Goal: Task Accomplishment & Management: Manage account settings

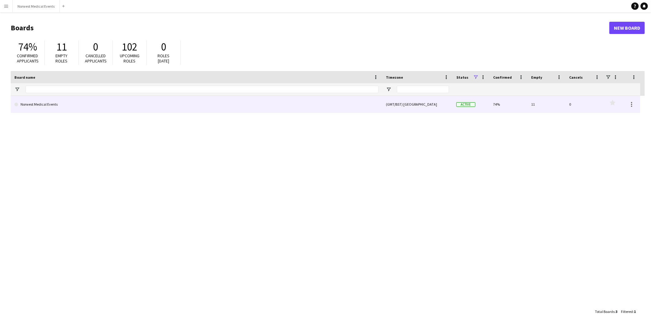
click at [82, 101] on link "Norwest Medical Events" at bounding box center [196, 104] width 364 height 17
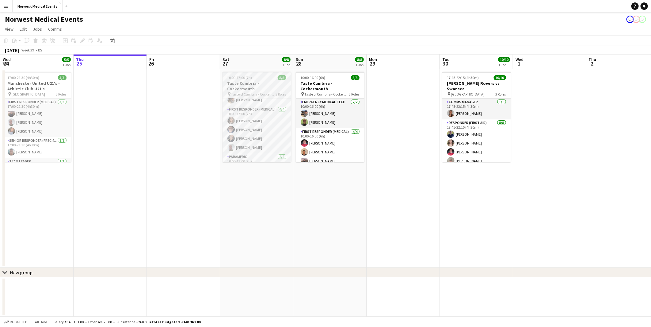
scroll to position [35, 0]
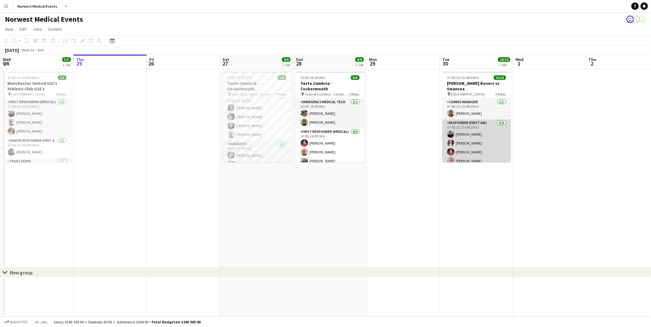
click at [478, 136] on app-card-role "Responder (First Aid) 8/8 17:45-22:15 (4h30m) Paul Walmsley Rebecca Vose Mark S…" at bounding box center [476, 160] width 69 height 83
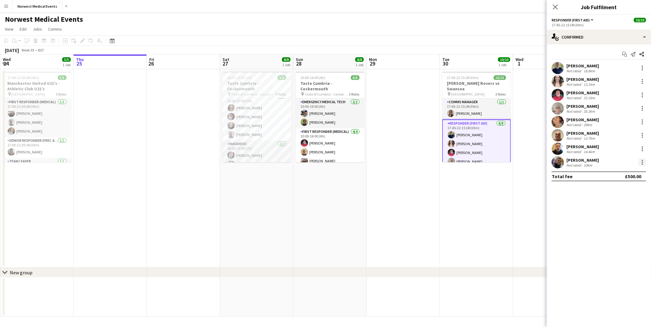
click at [641, 161] on div at bounding box center [641, 162] width 7 height 7
click at [625, 232] on span "Remove" at bounding box center [622, 233] width 38 height 6
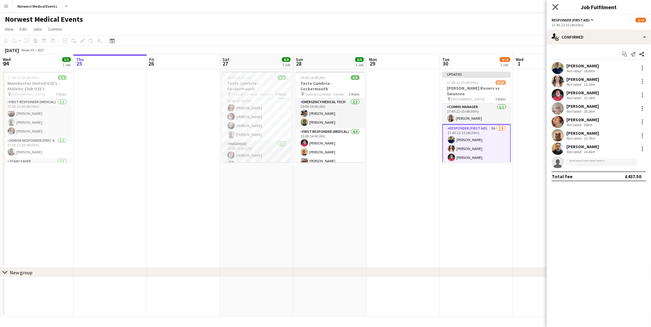
click at [555, 7] on icon at bounding box center [555, 7] width 6 height 6
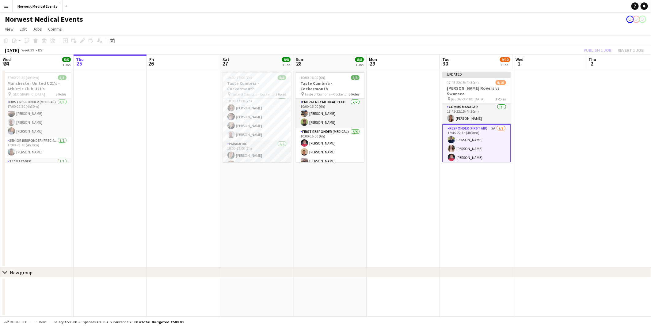
click at [596, 50] on div "Publish 1 job Revert 1 job" at bounding box center [613, 50] width 75 height 8
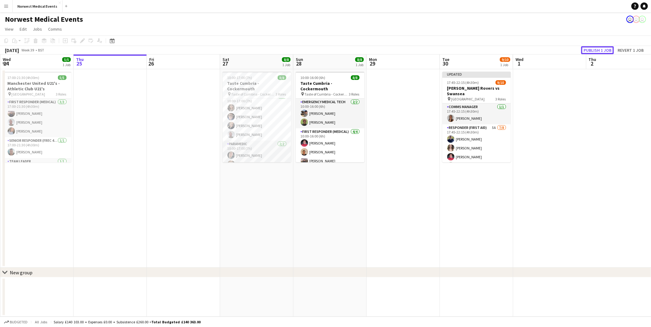
click at [596, 50] on button "Publish 1 job" at bounding box center [597, 50] width 33 height 8
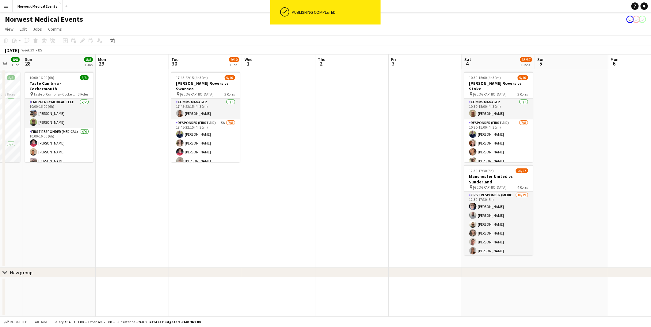
scroll to position [0, 207]
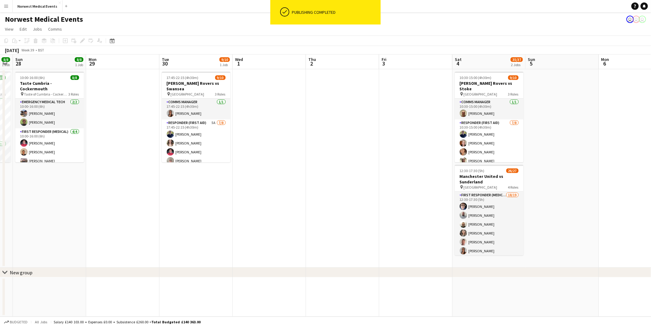
drag, startPoint x: 501, startPoint y: 216, endPoint x: 221, endPoint y: 193, distance: 281.2
click at [221, 193] on app-calendar-viewport "Thu 25 Fri 26 Sat 27 8/8 1 Job Sun 28 8/8 1 Job Mon 29 Tue 30 9/10 1 Job Wed 1 …" at bounding box center [325, 186] width 651 height 262
click at [206, 134] on app-card-role "Responder (First Aid) 5A [DATE] 17:45-22:15 (4h30m) [PERSON_NAME] [PERSON_NAME]…" at bounding box center [196, 160] width 69 height 83
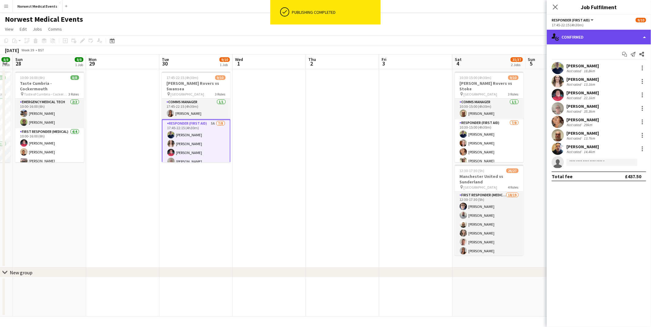
click at [571, 40] on div "single-neutral-actions-check-2 Confirmed" at bounding box center [598, 37] width 104 height 15
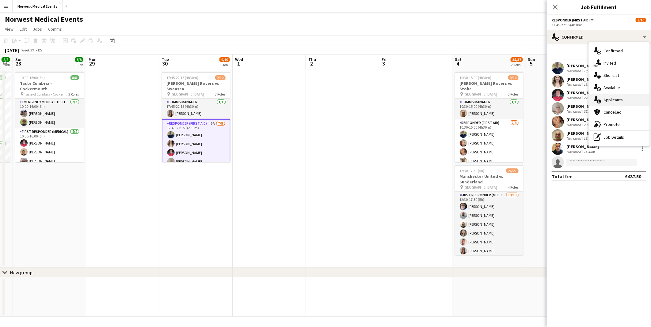
click at [617, 99] on span "Applicants" at bounding box center [612, 100] width 19 height 6
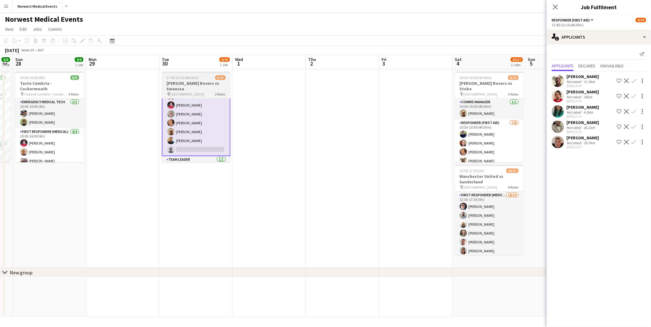
scroll to position [56, 0]
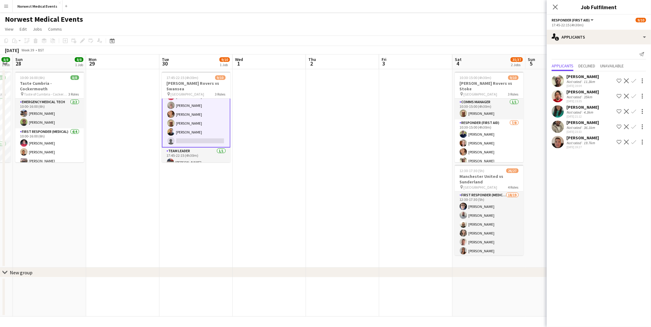
click at [275, 42] on app-toolbar "Copy Paste Paste Ctrl+V Paste with crew Ctrl+Shift+V Paste linked Job Delete Gr…" at bounding box center [325, 41] width 651 height 10
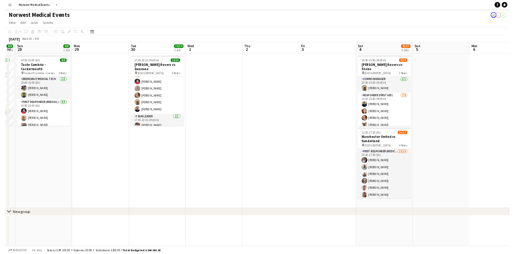
scroll to position [55, 0]
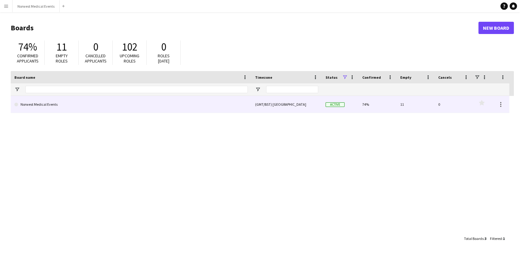
click at [157, 102] on link "Norwest Medical Events" at bounding box center [130, 104] width 233 height 17
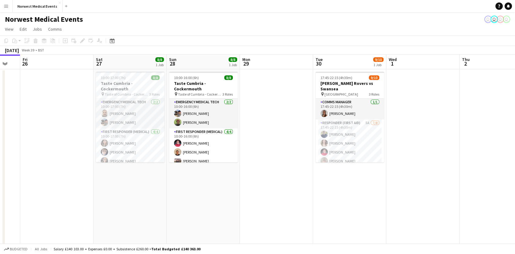
scroll to position [0, 295]
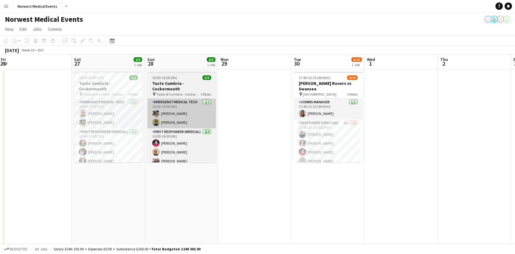
drag, startPoint x: 277, startPoint y: 195, endPoint x: 174, endPoint y: 118, distance: 128.6
click at [174, 161] on app-calendar-viewport "Mon 22 Tue 23 12/12 1 Job Wed 24 5/5 1 Job Thu 25 Fri 26 Sat 27 8/8 1 Job Sun 2…" at bounding box center [257, 175] width 515 height 241
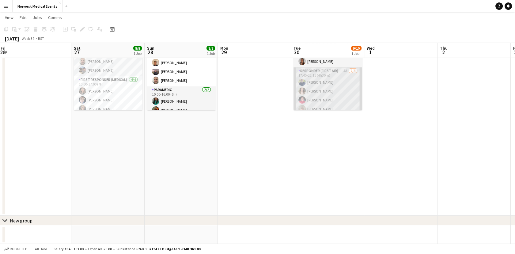
scroll to position [55, 0]
click at [322, 74] on app-card-role "Responder (First Aid) 5A [DATE] 17:45-22:15 (4h30m) [PERSON_NAME] [PERSON_NAME]…" at bounding box center [327, 53] width 69 height 83
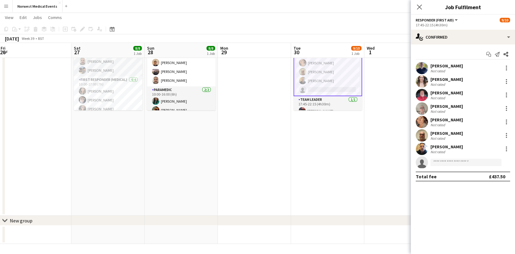
scroll to position [56, 0]
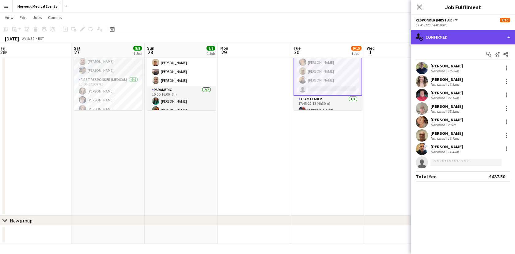
click at [493, 36] on div "single-neutral-actions-check-2 Confirmed" at bounding box center [463, 37] width 104 height 15
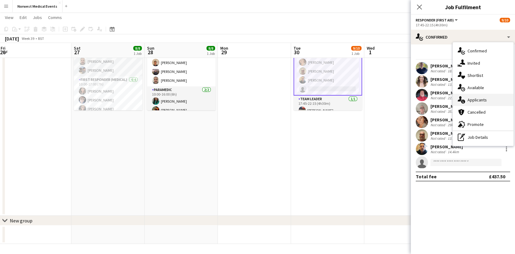
click at [482, 99] on span "Applicants" at bounding box center [476, 100] width 19 height 6
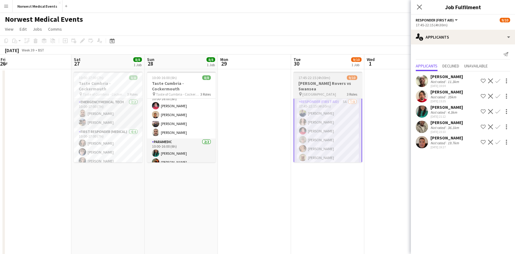
scroll to position [0, 0]
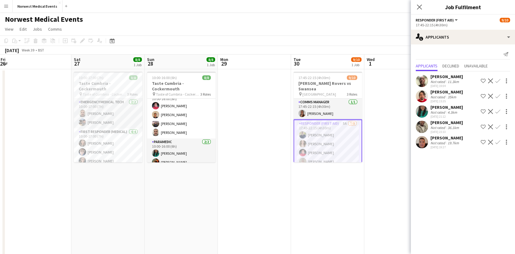
click at [496, 80] on app-icon "Confirm" at bounding box center [497, 80] width 5 height 5
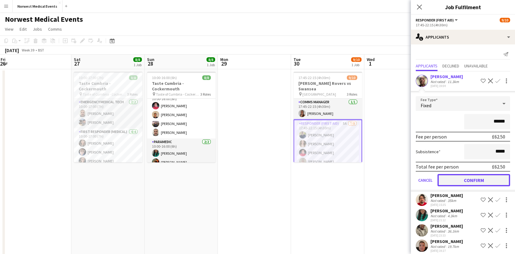
click at [485, 181] on button "Confirm" at bounding box center [473, 180] width 73 height 12
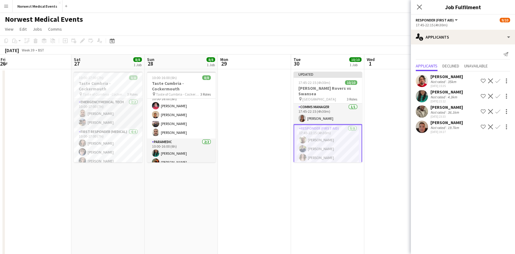
click at [416, 8] on app-icon "Close pop-in" at bounding box center [419, 6] width 7 height 7
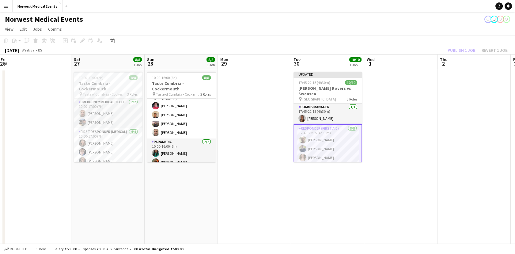
click at [465, 49] on div "Publish 1 job Revert 1 job" at bounding box center [477, 50] width 75 height 8
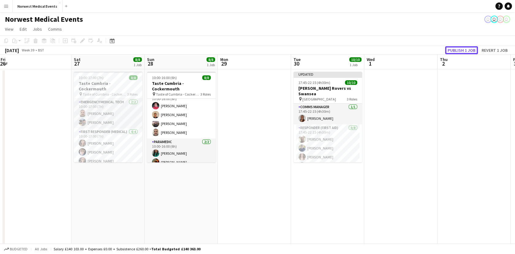
click at [465, 49] on button "Publish 1 job" at bounding box center [461, 50] width 33 height 8
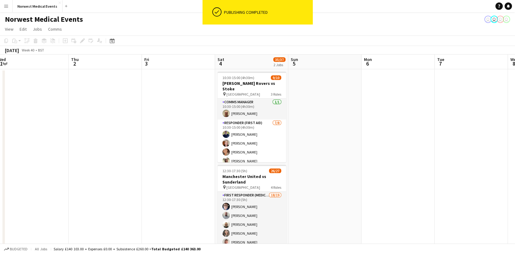
scroll to position [0, 230]
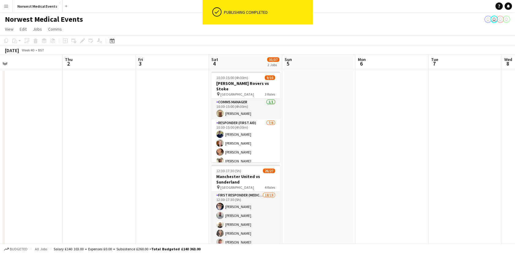
drag, startPoint x: 492, startPoint y: 174, endPoint x: 118, endPoint y: 183, distance: 374.7
click at [118, 183] on app-calendar-viewport "Sun 28 8/8 1 Job Mon 29 Tue 30 10/10 1 Job Wed 1 Thu 2 Fri 3 Sat 4 35/37 2 Jobs…" at bounding box center [257, 175] width 515 height 241
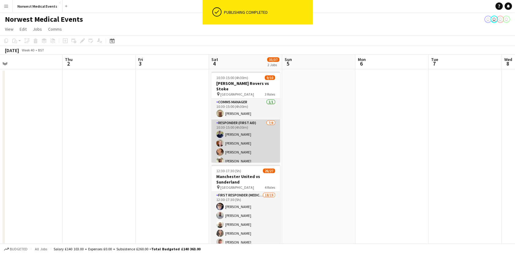
click at [235, 121] on app-card-role "Responder (First Aid) [DATE] 10:30-15:00 (4h30m) [PERSON_NAME] [PERSON_NAME] [P…" at bounding box center [245, 160] width 69 height 83
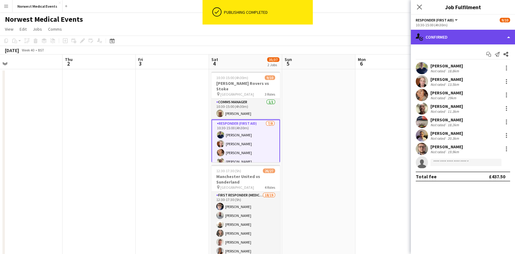
click at [457, 38] on div "single-neutral-actions-check-2 Confirmed" at bounding box center [463, 37] width 104 height 15
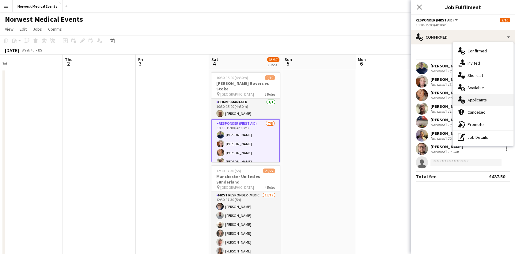
click at [471, 98] on span "Applicants" at bounding box center [476, 100] width 19 height 6
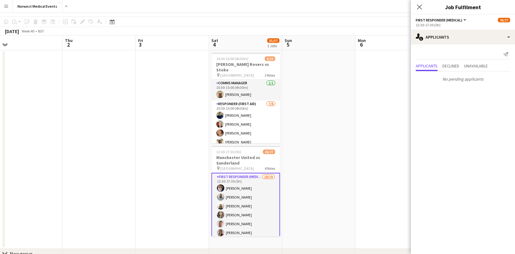
scroll to position [0, 0]
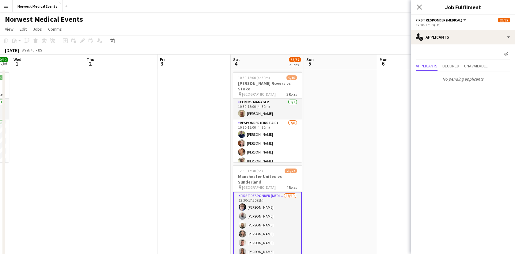
drag, startPoint x: 365, startPoint y: 138, endPoint x: 131, endPoint y: 98, distance: 237.3
click at [0, 118] on html "Menu Boards Boards Boards All jobs Status Workforce Workforce My Workforce Recr…" at bounding box center [257, 153] width 515 height 306
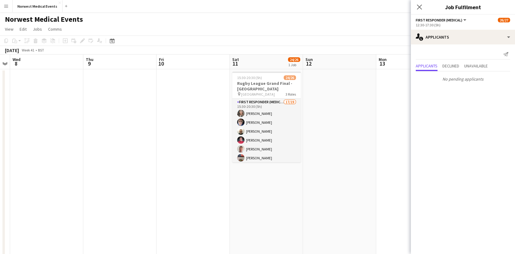
drag, startPoint x: 234, startPoint y: 112, endPoint x: 152, endPoint y: 109, distance: 81.5
click at [133, 112] on app-calendar-viewport "Sun 5 Mon 6 Tue 7 Wed 8 Thu 9 Fri 10 Sat 11 24/26 1 Job Sun 12 Mon 13 Tue 14 We…" at bounding box center [257, 175] width 515 height 241
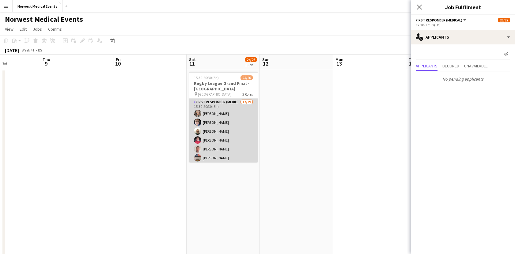
click at [234, 117] on app-card-role "First Responder (Medical) 17/19 15:30-20:30 (5h) [PERSON_NAME] [PERSON_NAME] [P…" at bounding box center [223, 189] width 69 height 181
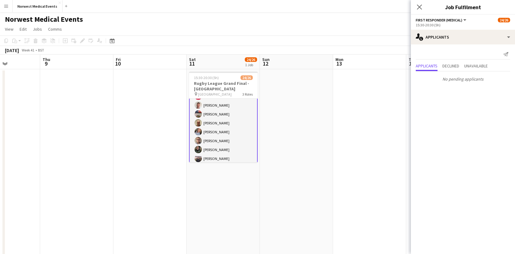
scroll to position [0, 0]
